Goal: Task Accomplishment & Management: Manage account settings

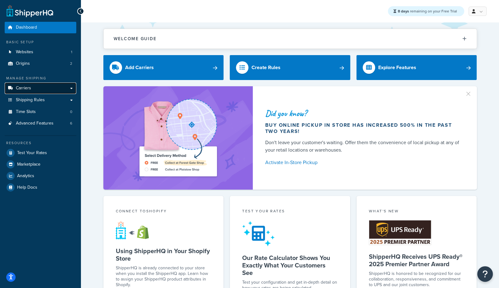
click at [37, 90] on link "Carriers" at bounding box center [41, 88] width 72 height 12
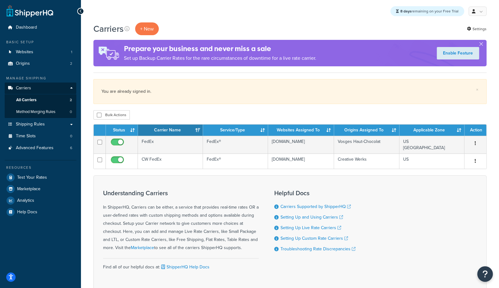
click at [177, 117] on div "Bulk Actions Duplicate Delete" at bounding box center [289, 114] width 393 height 9
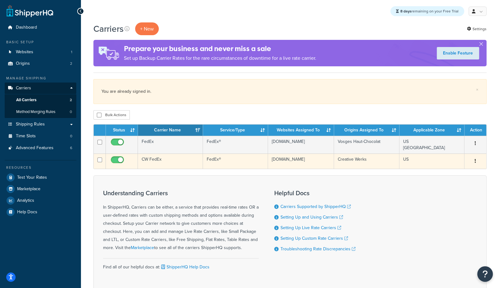
click at [164, 165] on td "CW FedEx" at bounding box center [170, 160] width 65 height 15
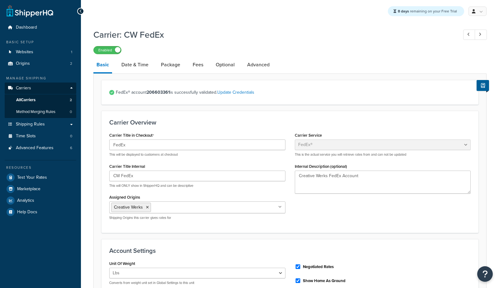
select select "fedEx"
select select "REGULAR_PICKUP"
select select "YOUR_PACKAGING"
click at [483, 34] on link at bounding box center [481, 35] width 12 height 10
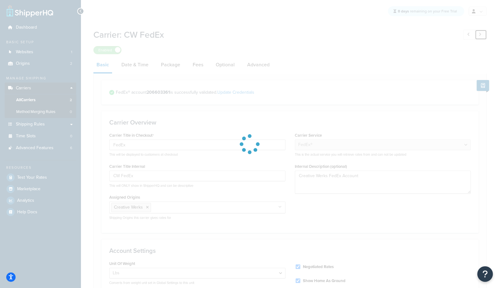
type input "FedEx"
